Goal: Task Accomplishment & Management: Use online tool/utility

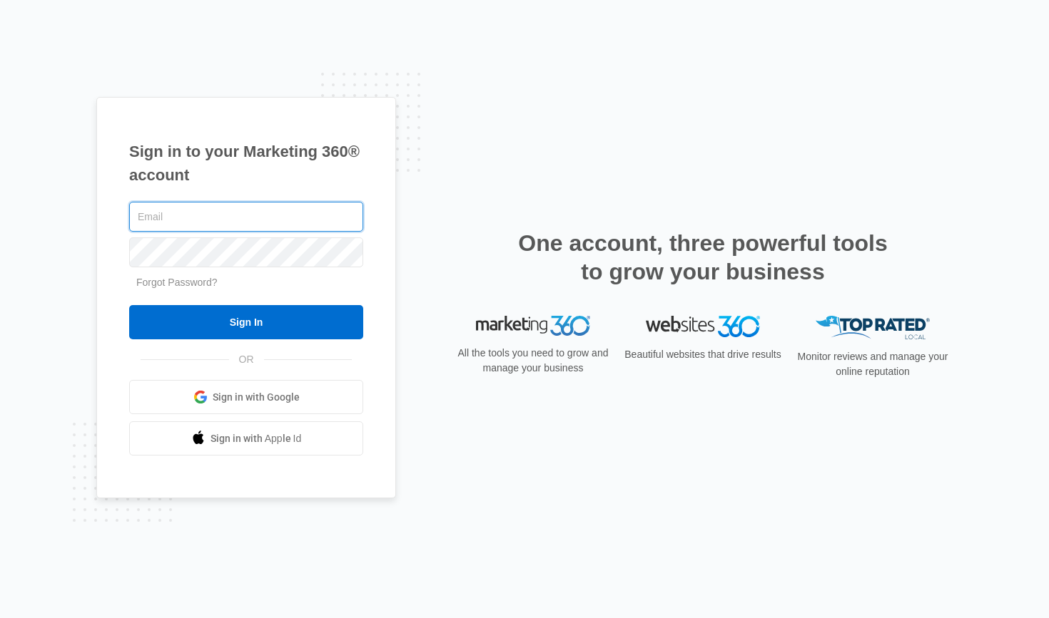
type input "[EMAIL_ADDRESS][DOMAIN_NAME]"
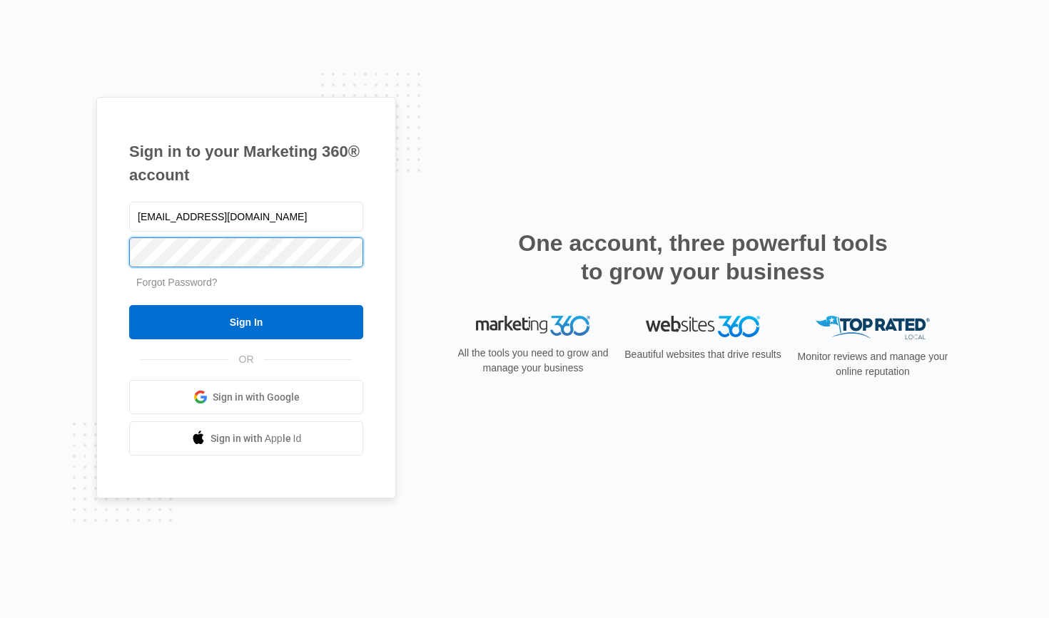
click at [246, 322] on input "Sign In" at bounding box center [246, 322] width 234 height 34
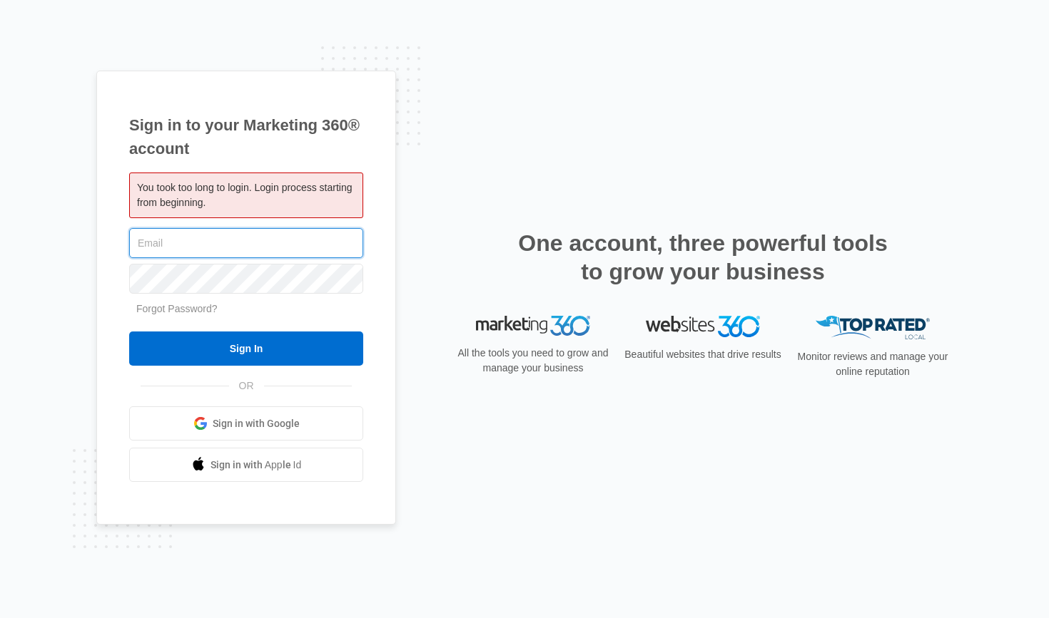
type input "[EMAIL_ADDRESS][DOMAIN_NAME]"
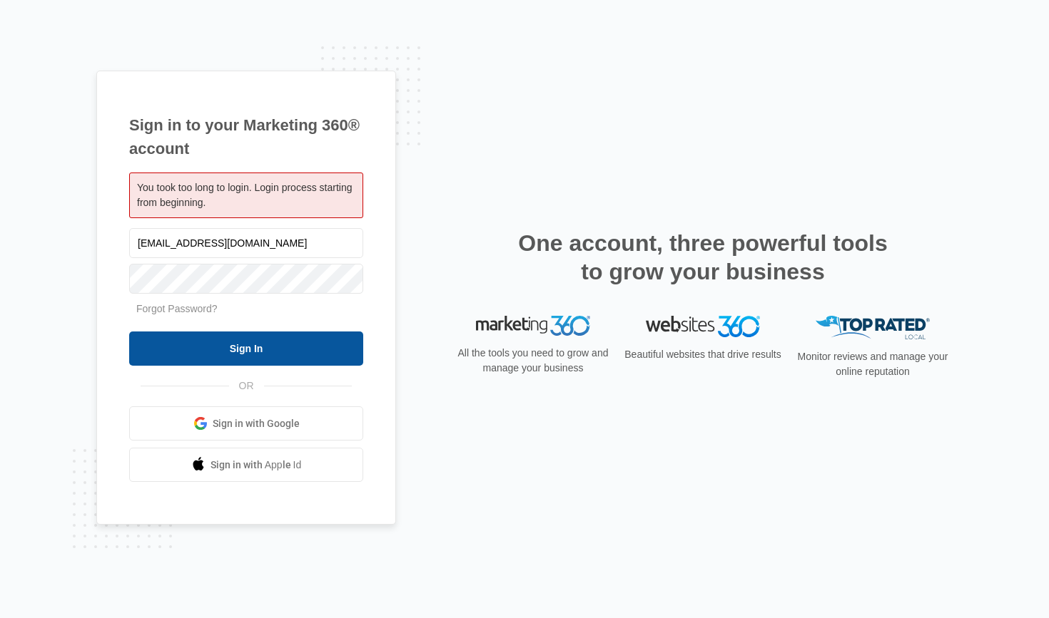
click at [231, 342] on input "Sign In" at bounding box center [246, 349] width 234 height 34
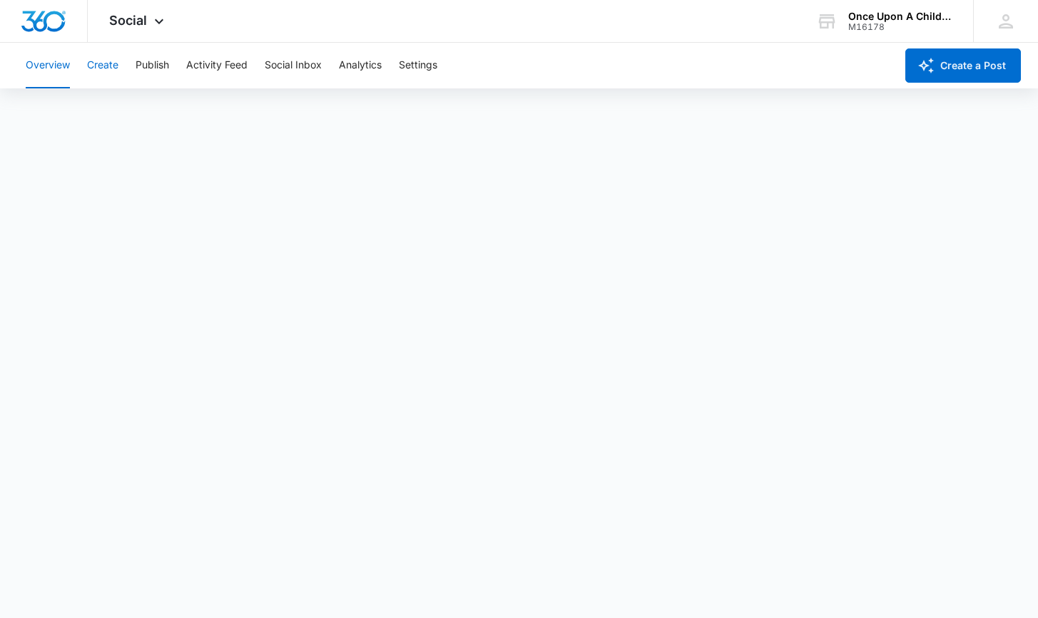
click at [113, 61] on button "Create" at bounding box center [102, 66] width 31 height 46
